Goal: Task Accomplishment & Management: Manage account settings

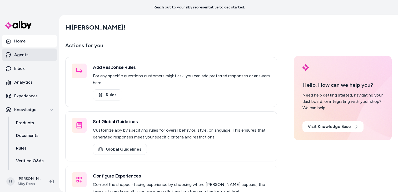
click at [30, 52] on link "Agents" at bounding box center [29, 54] width 55 height 13
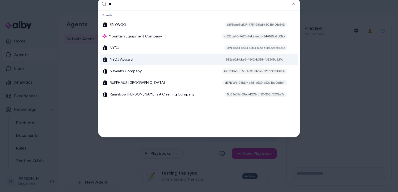
type input "**"
click at [132, 56] on div "NYDJ Apparel 1382aa0d-bbe2-4942-b398-fc8245d5d7d1" at bounding box center [198, 59] width 197 height 12
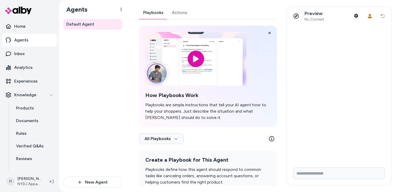
click at [176, 14] on link "Actions" at bounding box center [180, 12] width 24 height 13
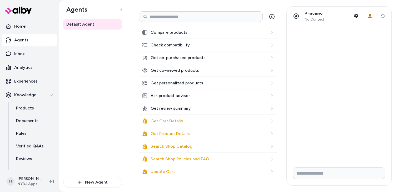
scroll to position [93, 0]
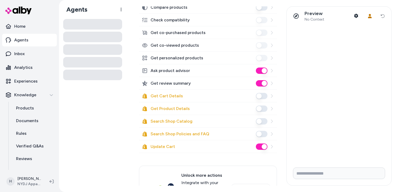
scroll to position [143, 0]
